Goal: Task Accomplishment & Management: Manage account settings

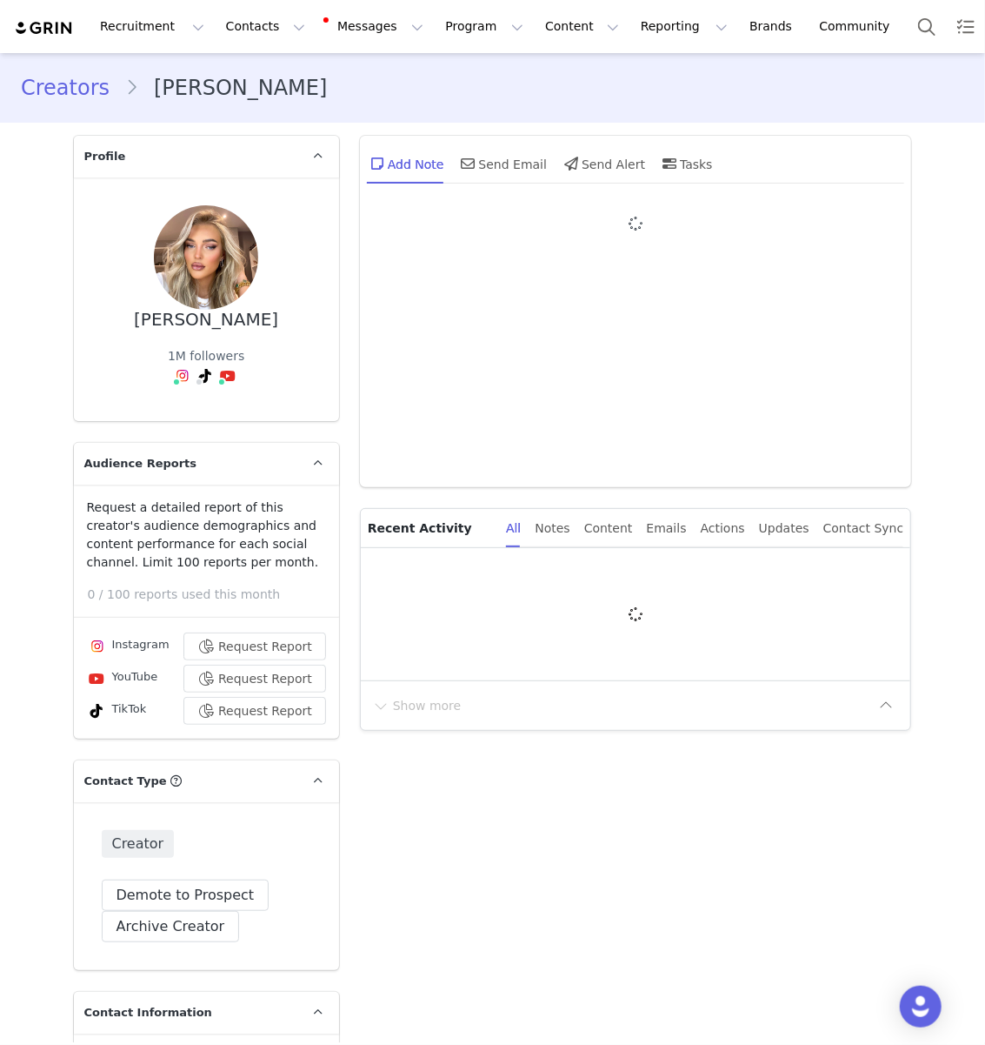
type input "+44 ([GEOGRAPHIC_DATA])"
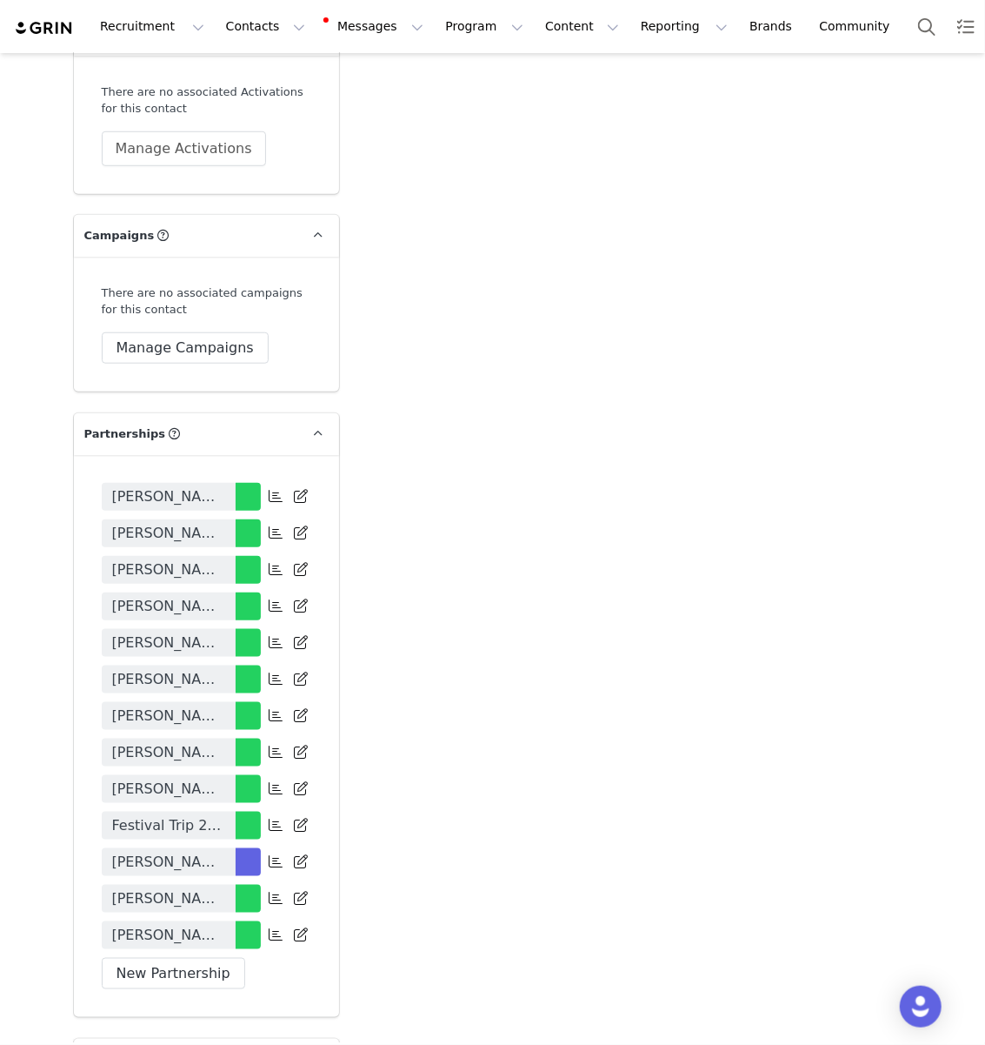
scroll to position [3532, 0]
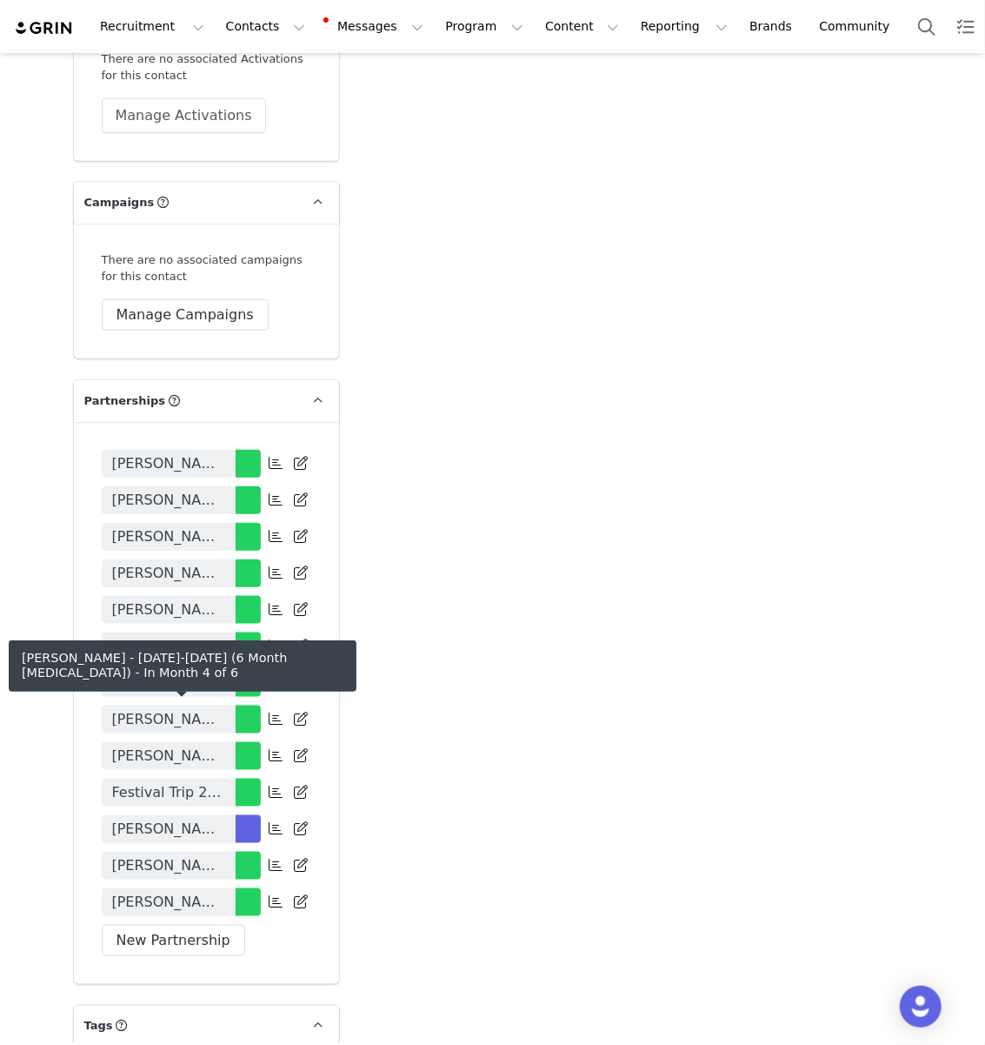
click at [226, 815] on link "[PERSON_NAME] - [DATE]-[DATE] (6 Month [MEDICAL_DATA])" at bounding box center [169, 829] width 134 height 28
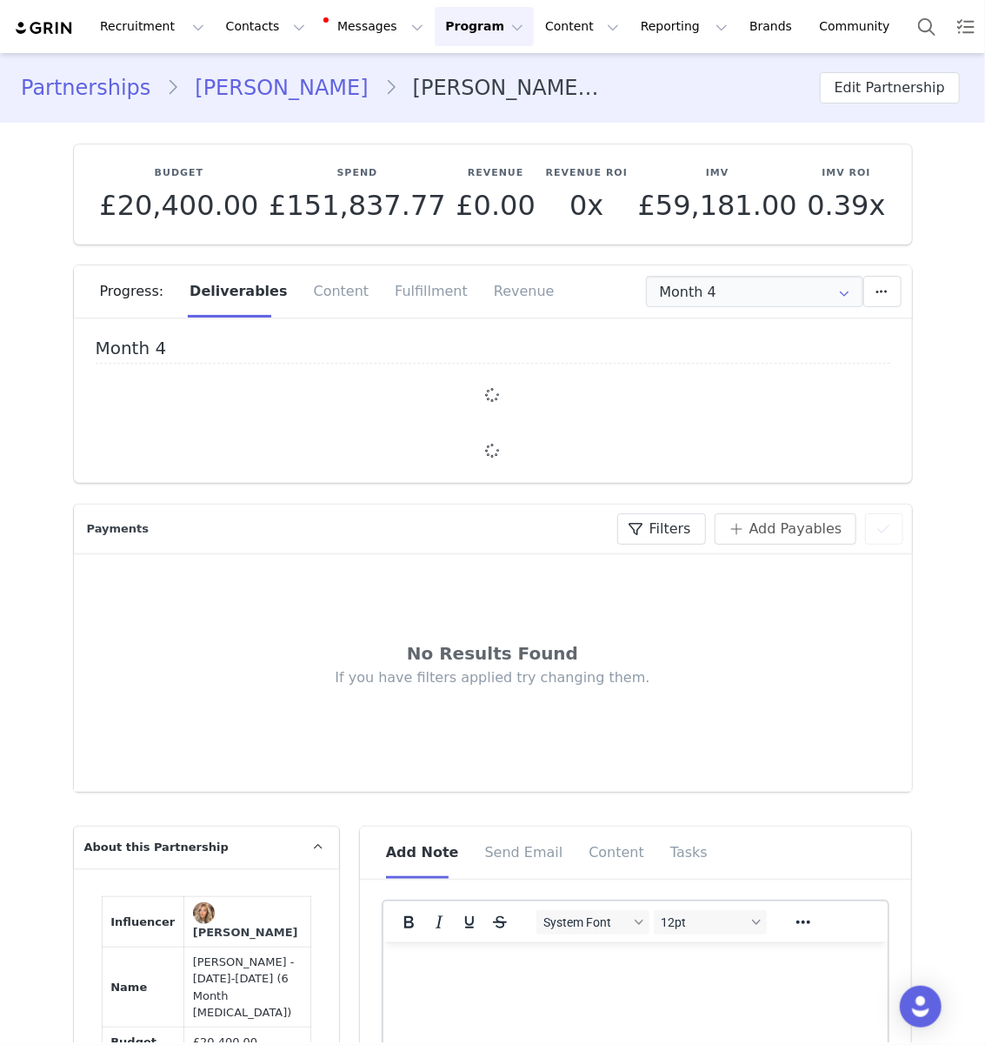
type input "+44 ([GEOGRAPHIC_DATA])"
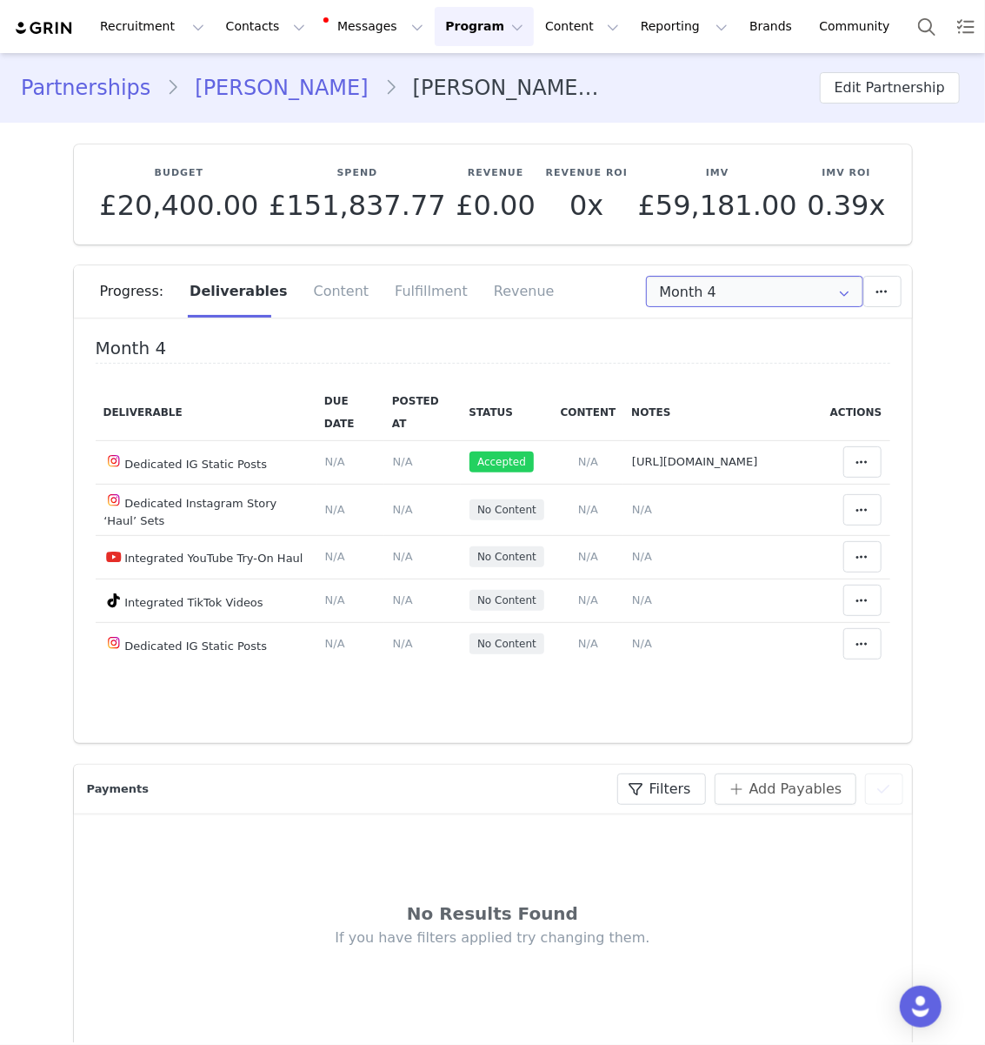
click at [691, 284] on input "Month 4" at bounding box center [754, 291] width 217 height 31
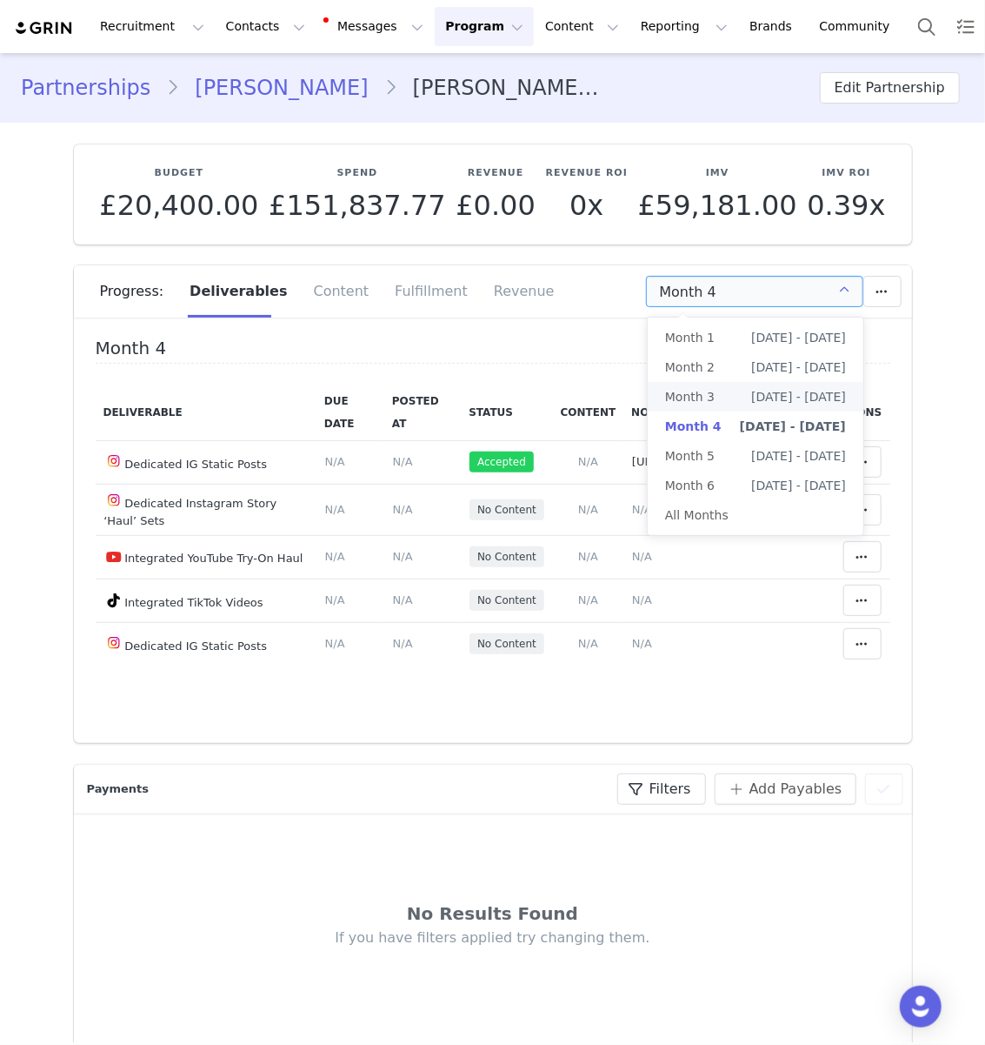
click at [731, 394] on li "Month 3 [DATE] - [DATE]" at bounding box center [756, 397] width 216 height 30
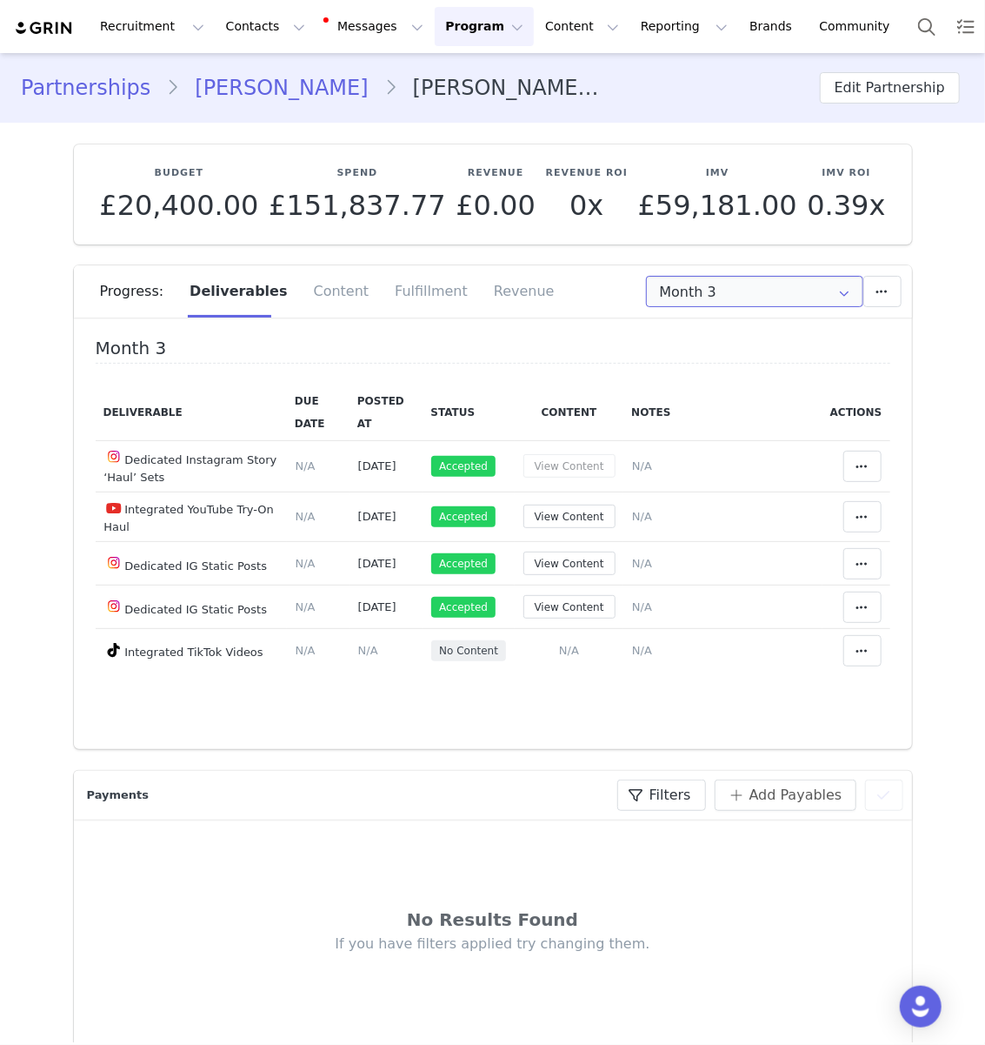
click at [758, 290] on input "Month 3" at bounding box center [754, 291] width 217 height 31
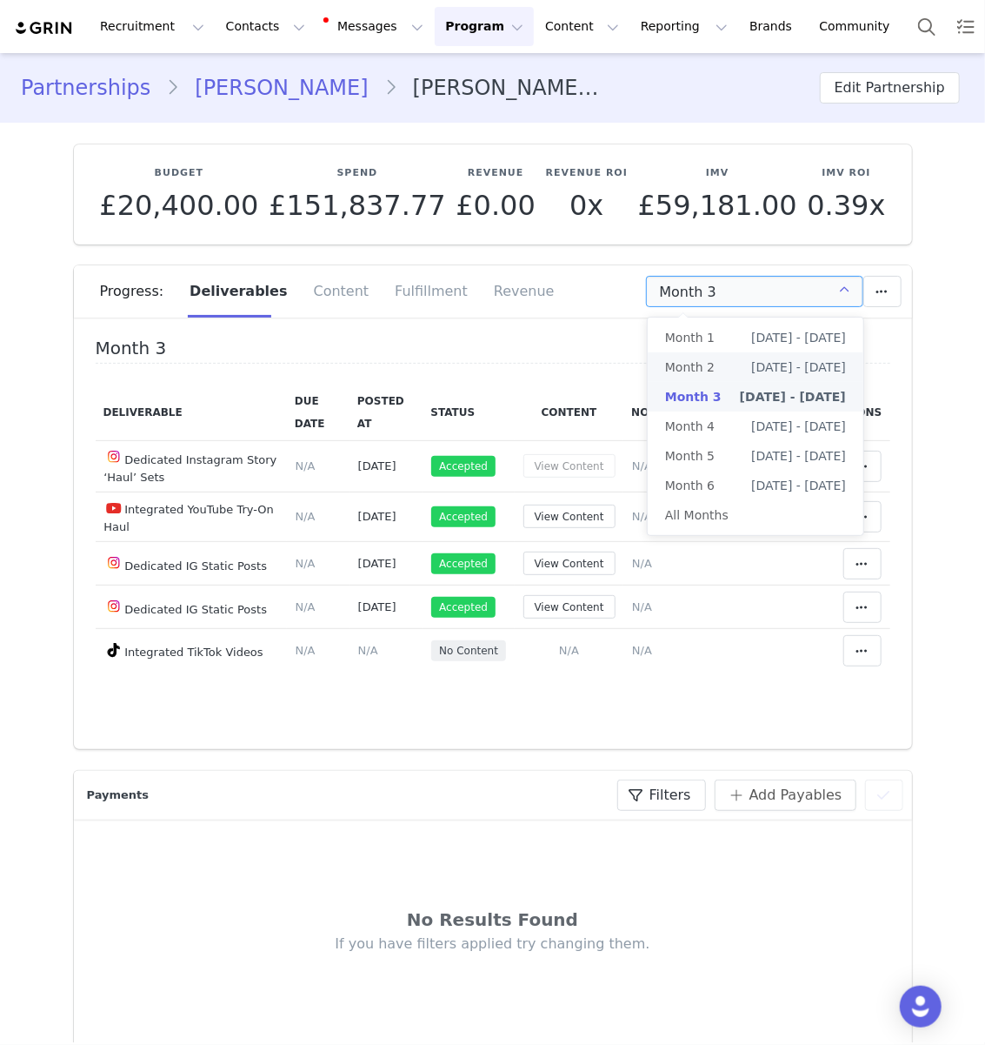
click at [751, 370] on span "[DATE] - [DATE]" at bounding box center [798, 367] width 95 height 30
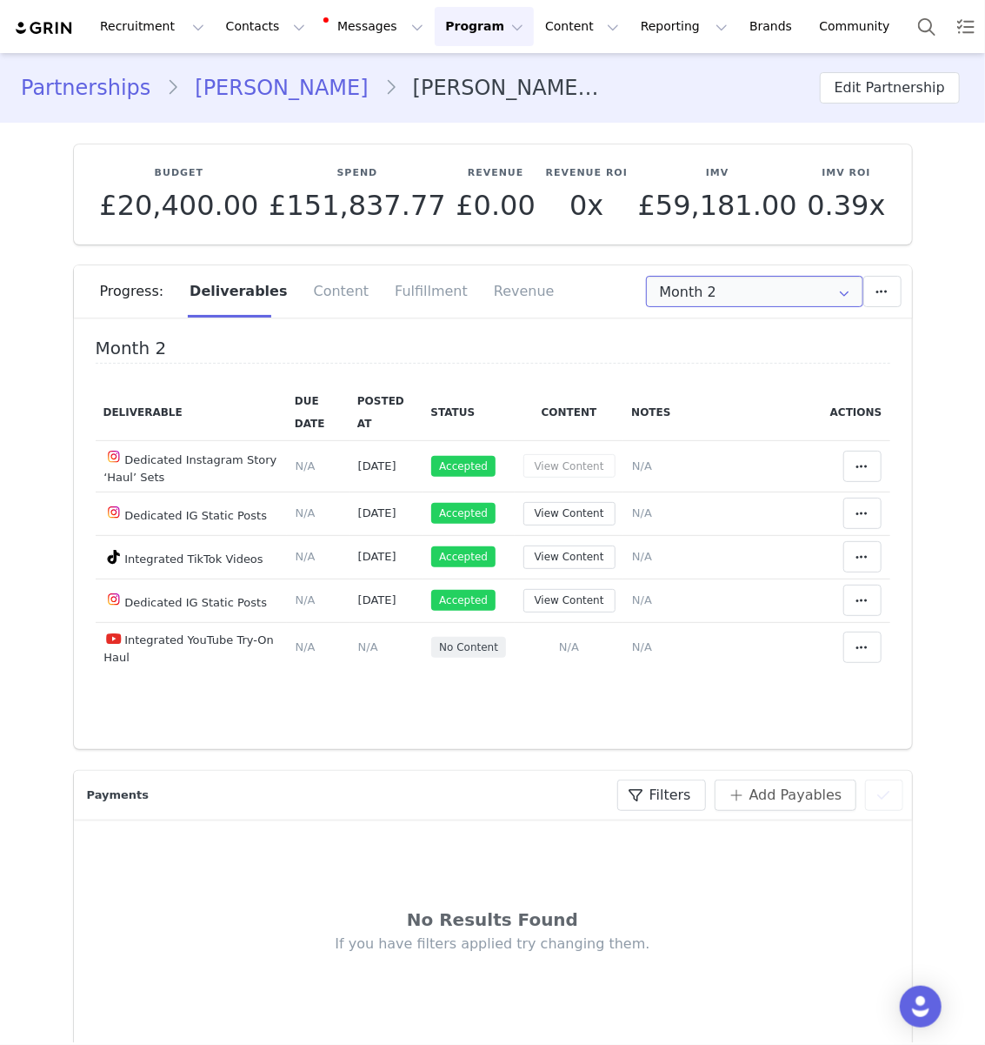
click at [758, 297] on input "Month 2" at bounding box center [754, 291] width 217 height 31
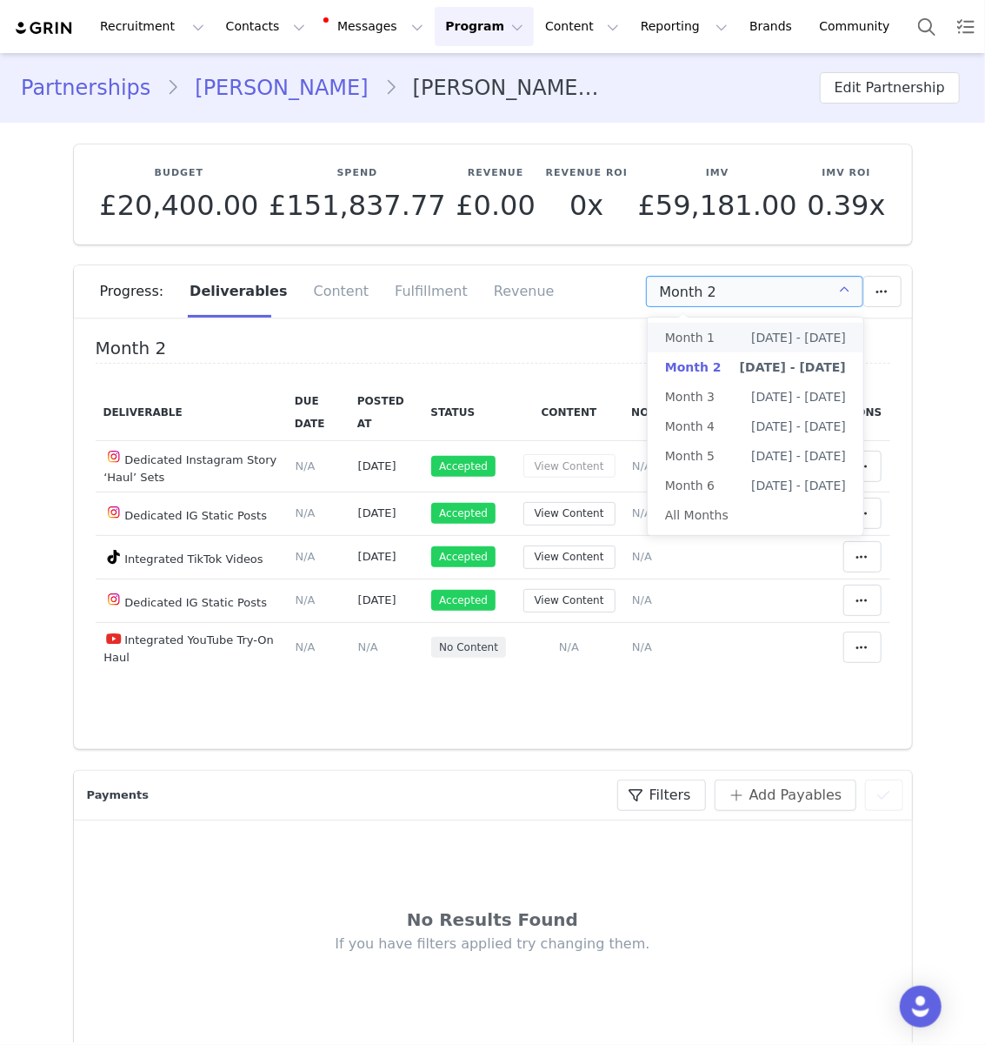
click at [751, 334] on span "[DATE] - [DATE]" at bounding box center [798, 338] width 95 height 30
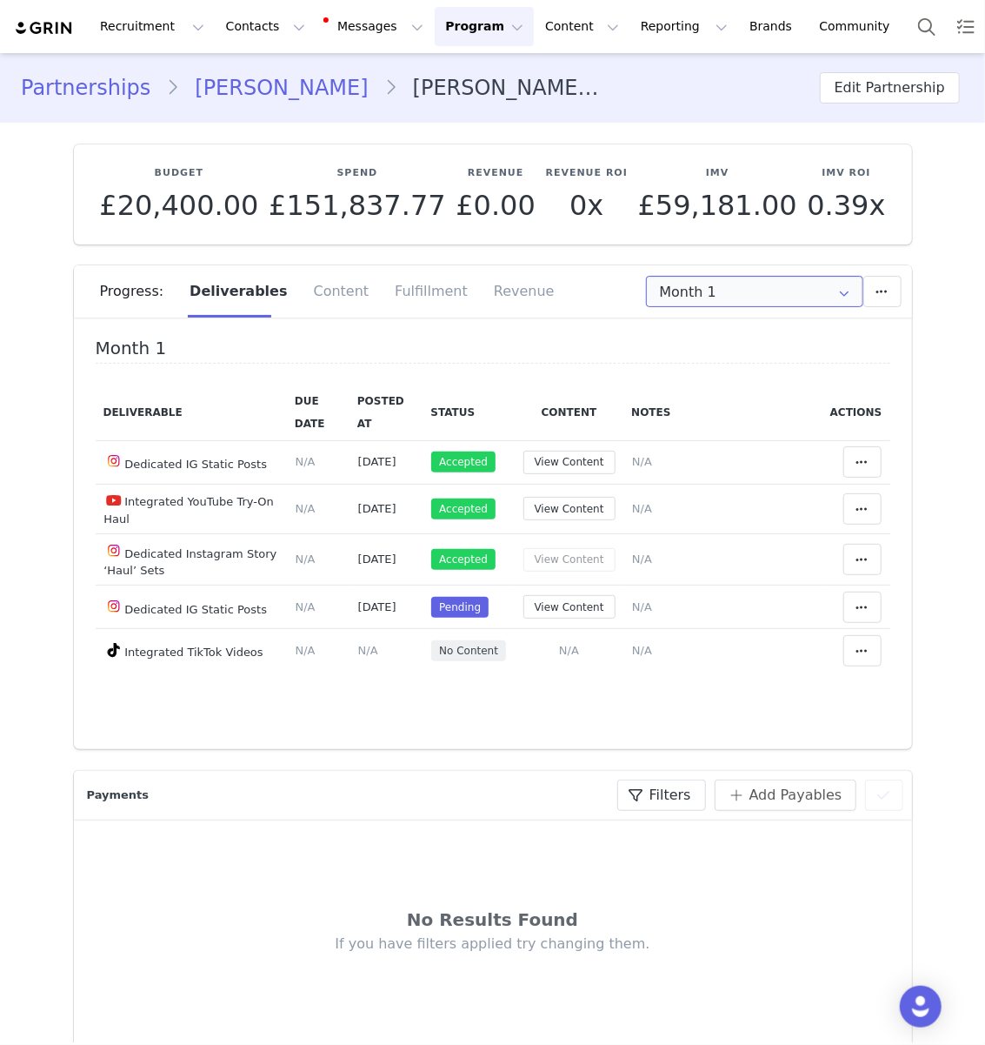
click at [814, 294] on input "Month 1" at bounding box center [754, 291] width 217 height 31
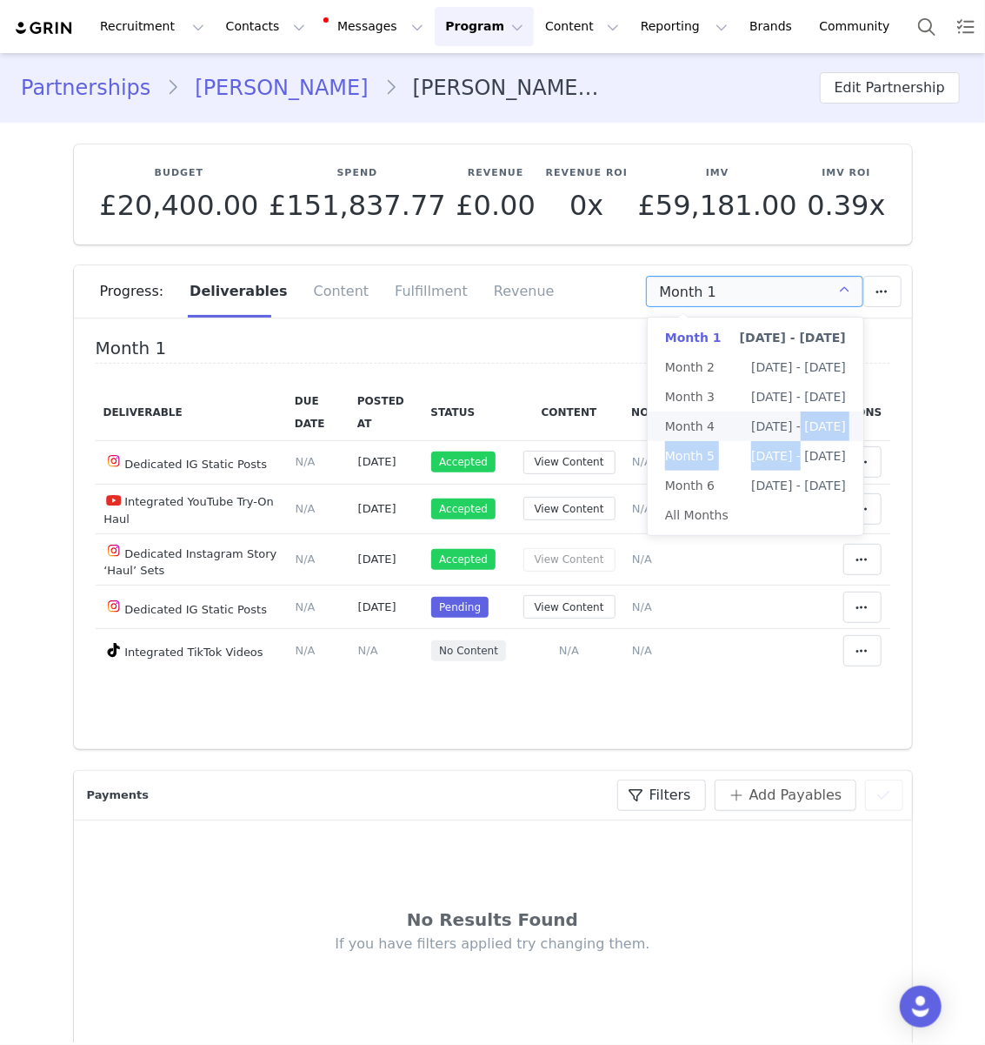
drag, startPoint x: 781, startPoint y: 457, endPoint x: 781, endPoint y: 431, distance: 26.1
click at [781, 431] on ul "Month 1 [DATE] - [DATE] Month 2 [DATE] - [DATE] Month 3 [DATE] - [DATE] Month 4…" at bounding box center [756, 425] width 216 height 217
click at [765, 429] on span "[DATE] - [DATE]" at bounding box center [798, 426] width 95 height 30
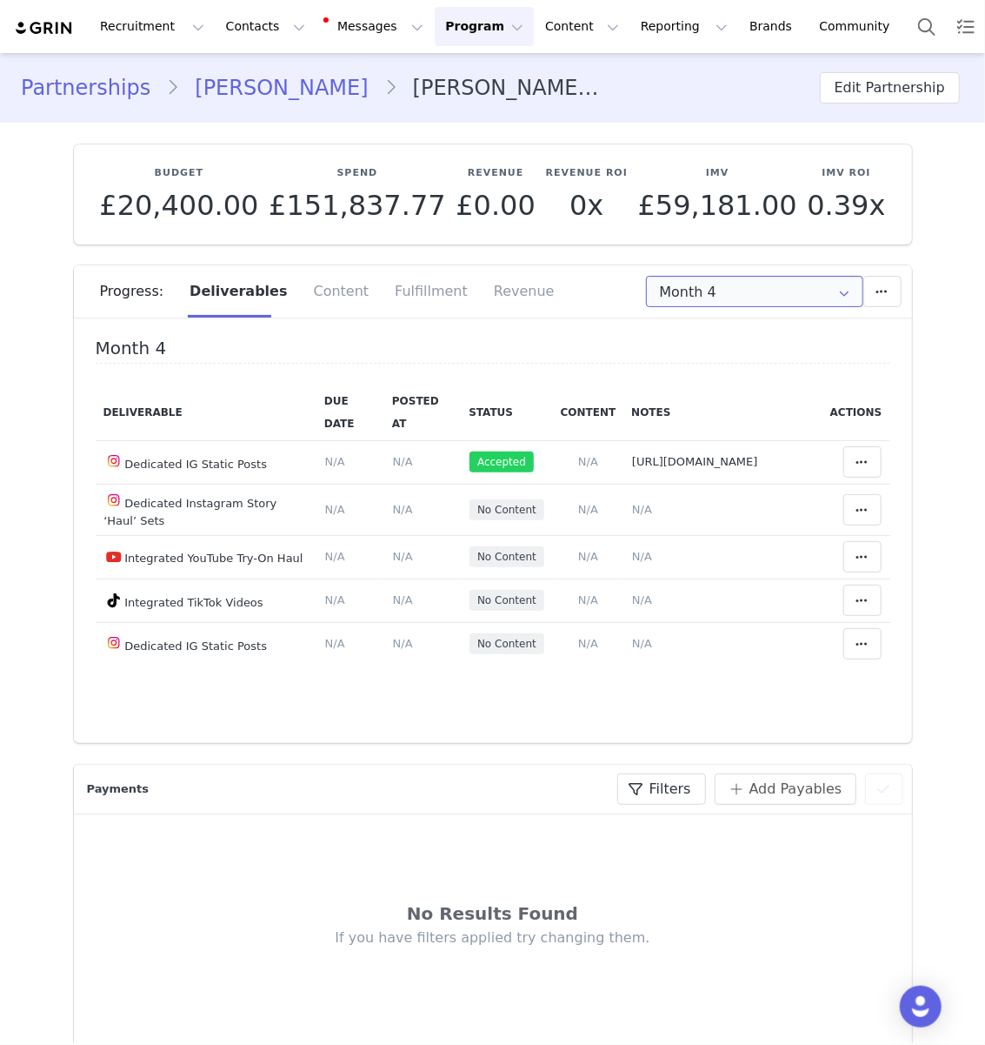
click at [739, 297] on input "Month 4" at bounding box center [754, 291] width 217 height 31
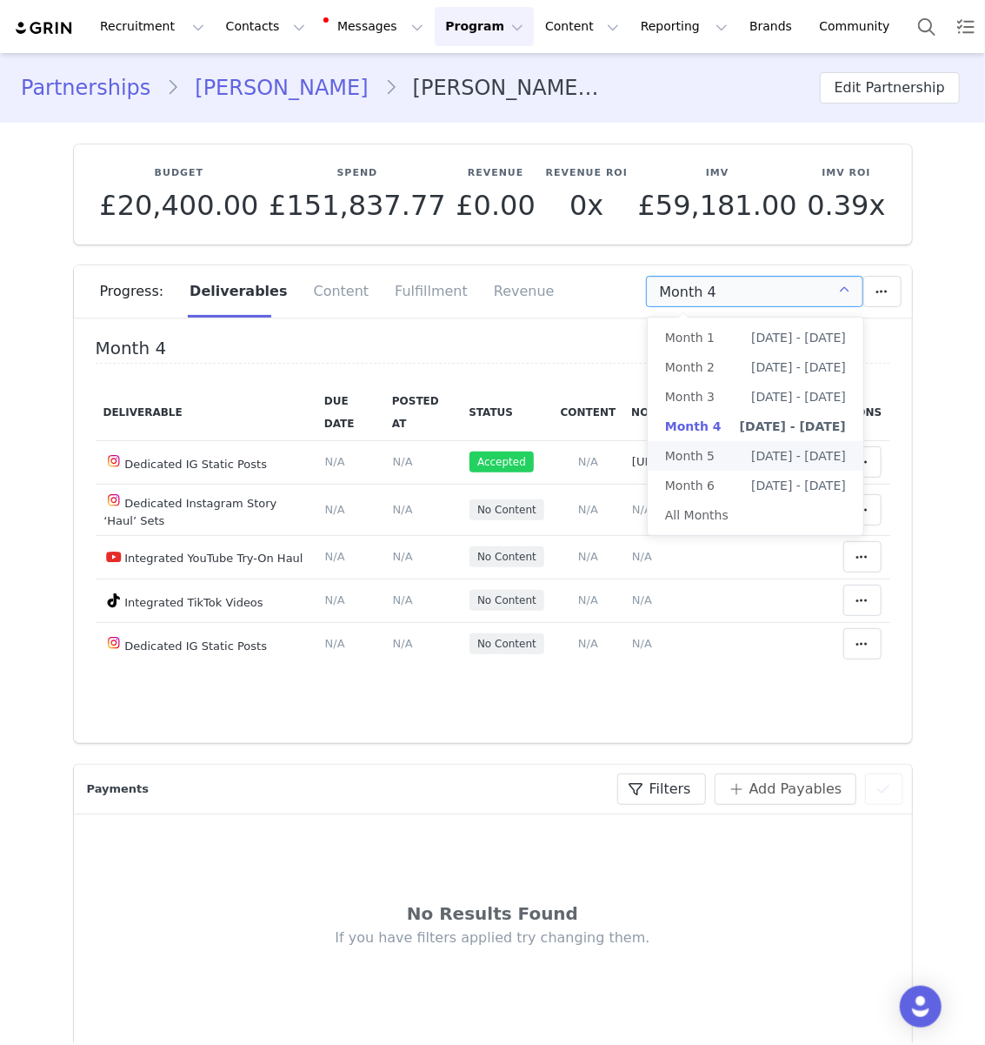
click at [751, 445] on span "[DATE] - [DATE]" at bounding box center [798, 456] width 95 height 30
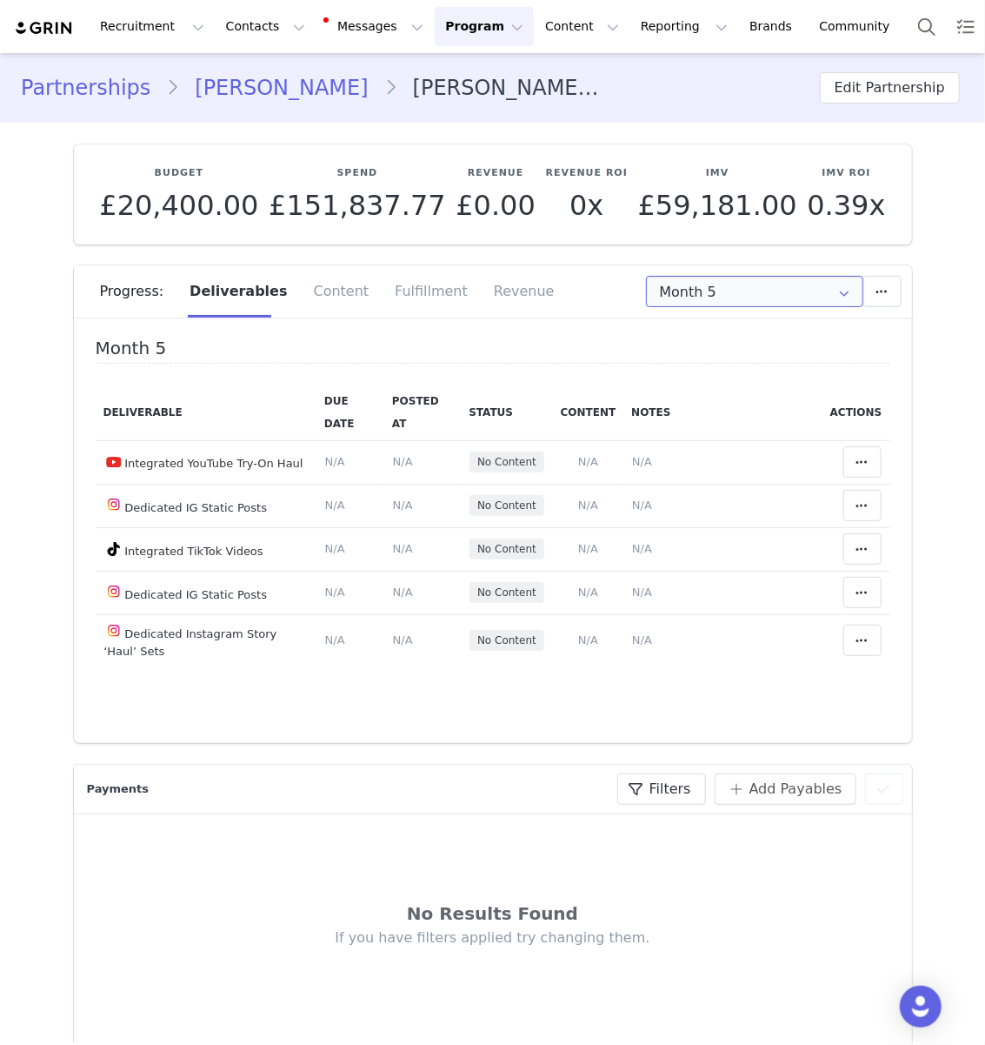
drag, startPoint x: 744, startPoint y: 294, endPoint x: 739, endPoint y: 321, distance: 27.3
click at [744, 294] on input "Month 5" at bounding box center [754, 291] width 217 height 31
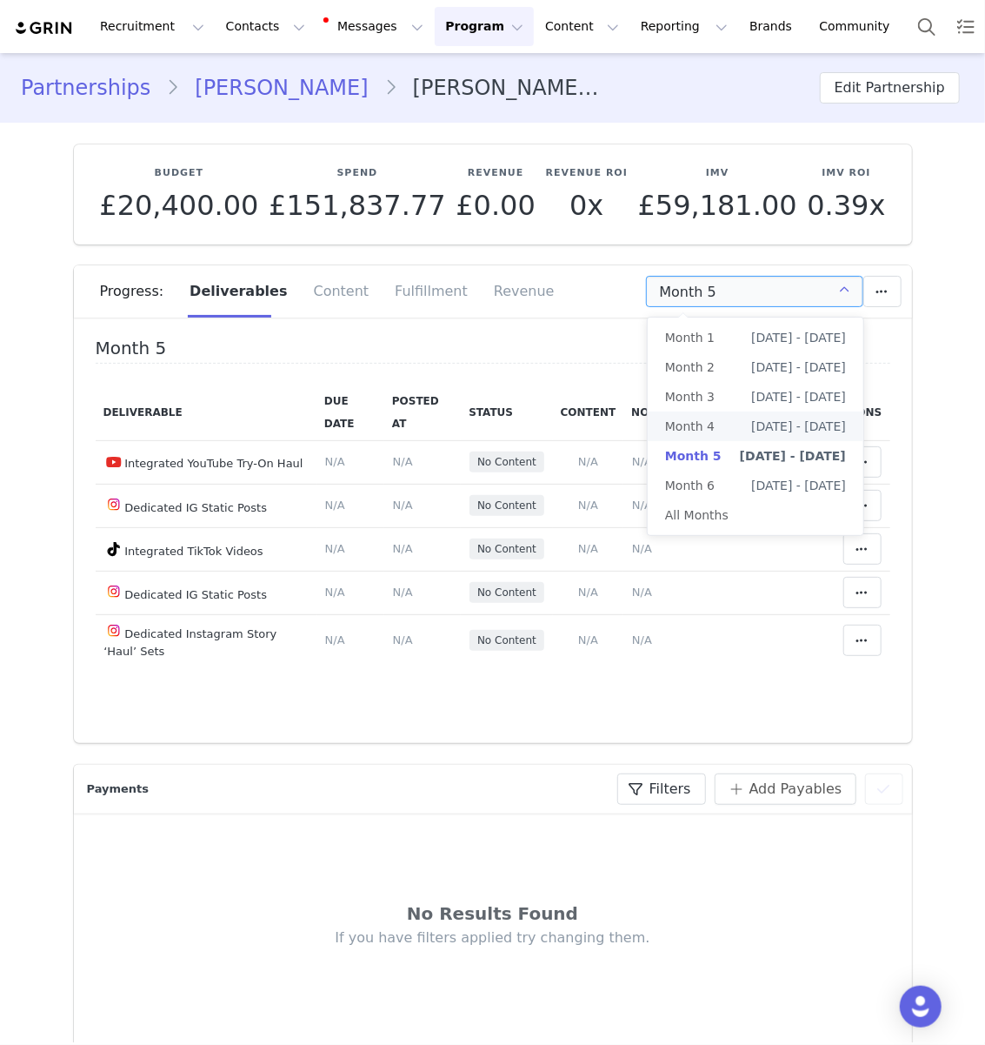
click at [714, 422] on li "Month 4 [DATE] - [DATE]" at bounding box center [756, 426] width 216 height 30
type input "Month 4"
